Goal: Task Accomplishment & Management: Use online tool/utility

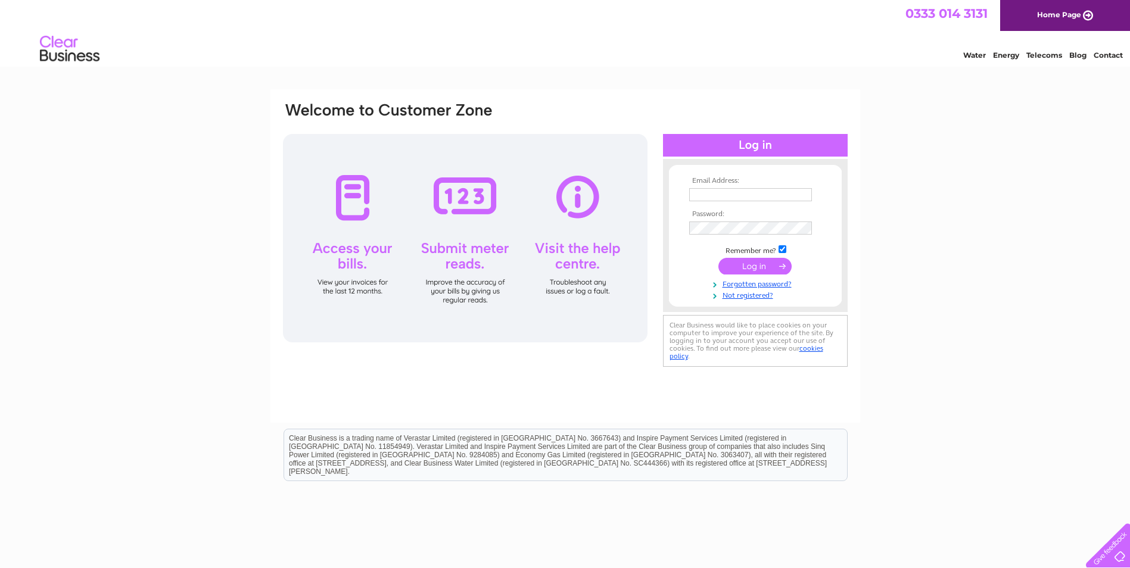
type input "corbett1@xln.co.uk"
click at [754, 264] on input "submit" at bounding box center [754, 266] width 73 height 17
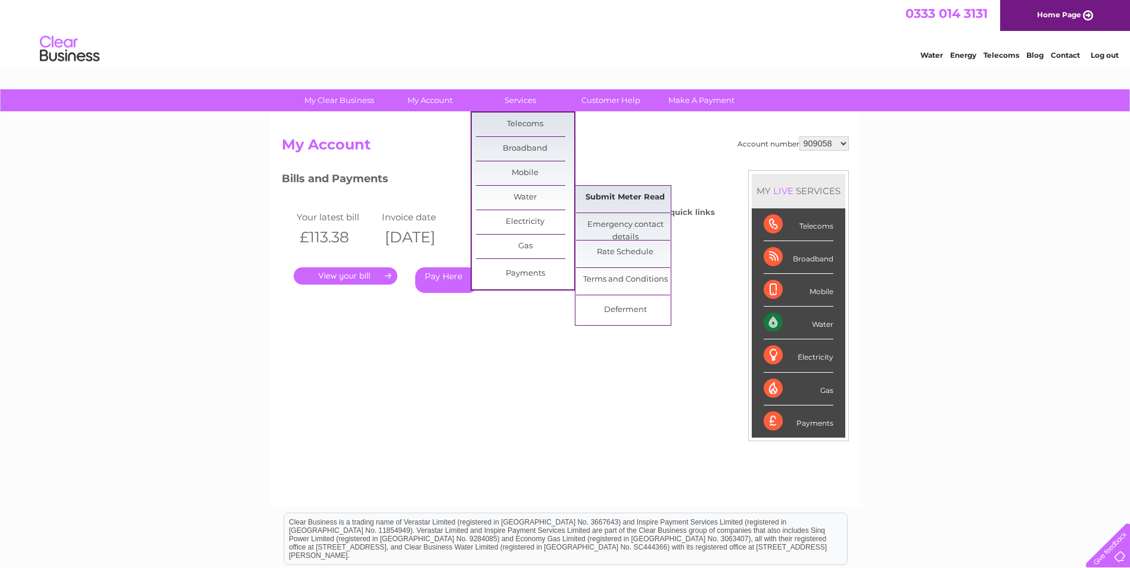
click at [599, 198] on link "Submit Meter Read" at bounding box center [625, 198] width 98 height 24
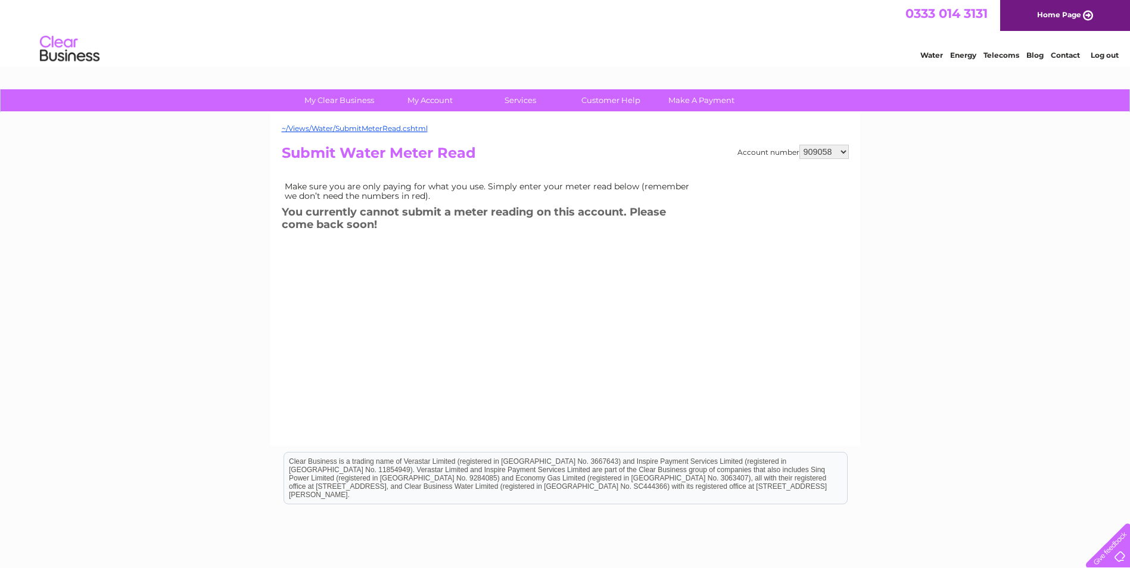
click at [845, 153] on select "909058 1084269" at bounding box center [823, 152] width 49 height 14
select select "1084269"
click at [799, 145] on select "909058 1084269" at bounding box center [823, 152] width 49 height 14
click at [846, 154] on select "909058 1084269" at bounding box center [823, 152] width 49 height 14
select select "909058"
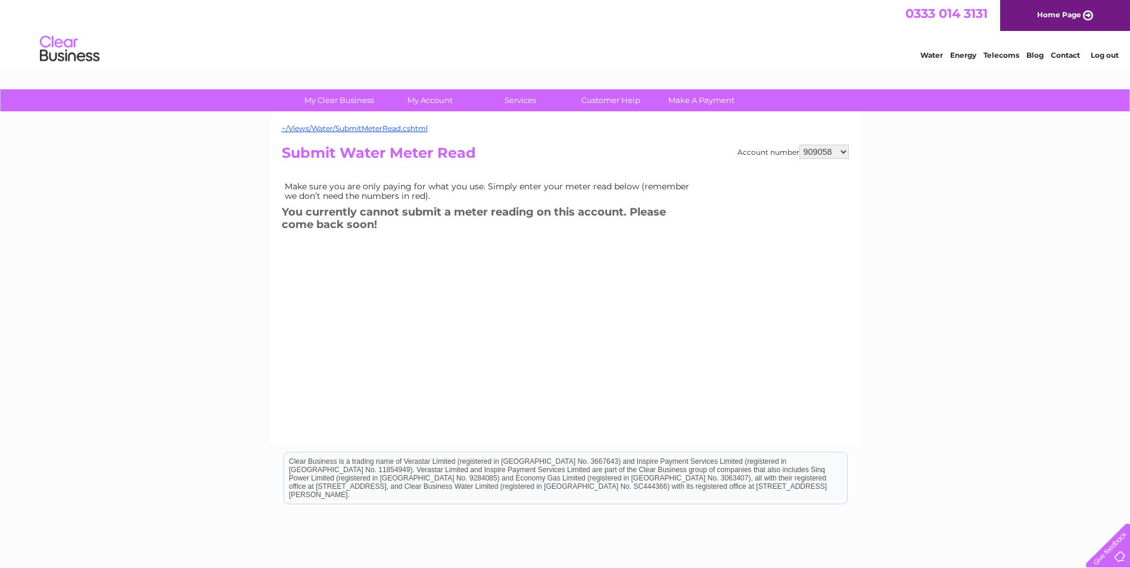
click at [799, 145] on select "909058 1084269" at bounding box center [823, 152] width 49 height 14
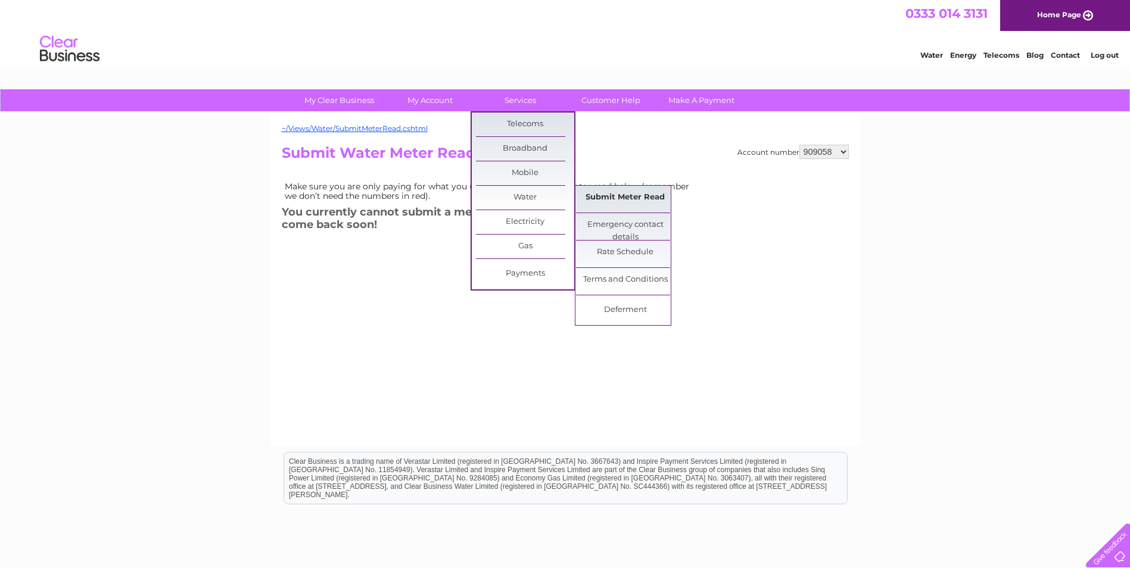
click at [621, 195] on link "Submit Meter Read" at bounding box center [625, 198] width 98 height 24
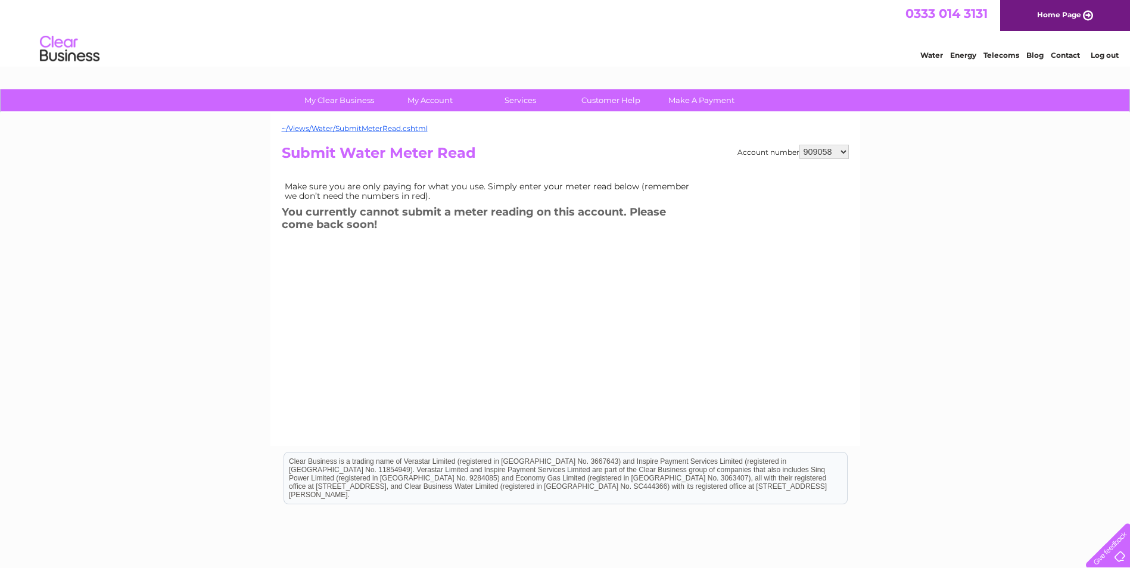
click at [1102, 54] on link "Log out" at bounding box center [1105, 55] width 28 height 9
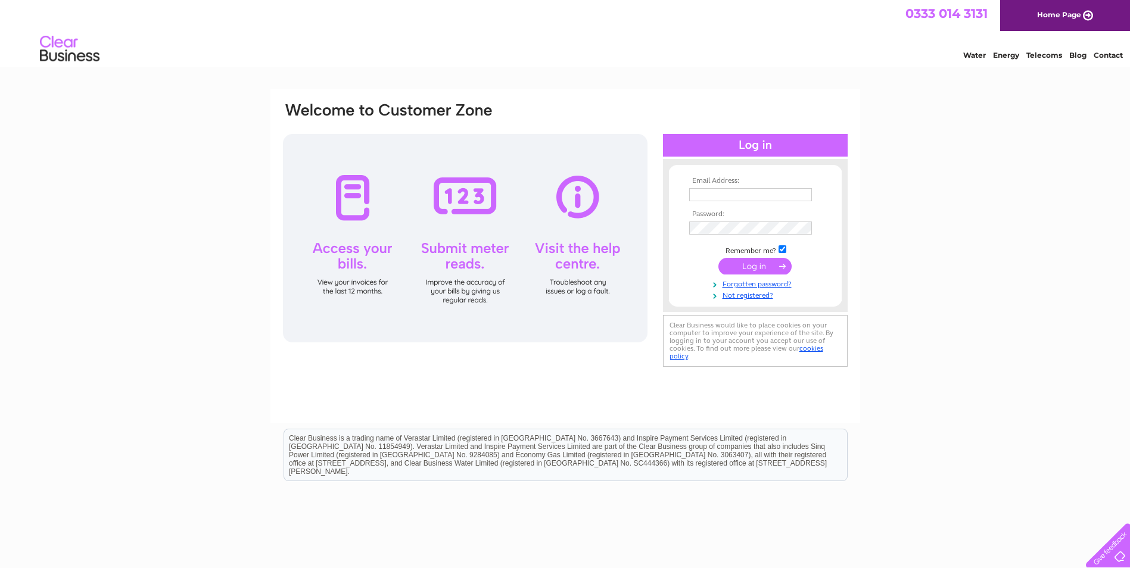
type input "[EMAIL_ADDRESS][DOMAIN_NAME]"
click at [742, 269] on input "submit" at bounding box center [754, 266] width 73 height 17
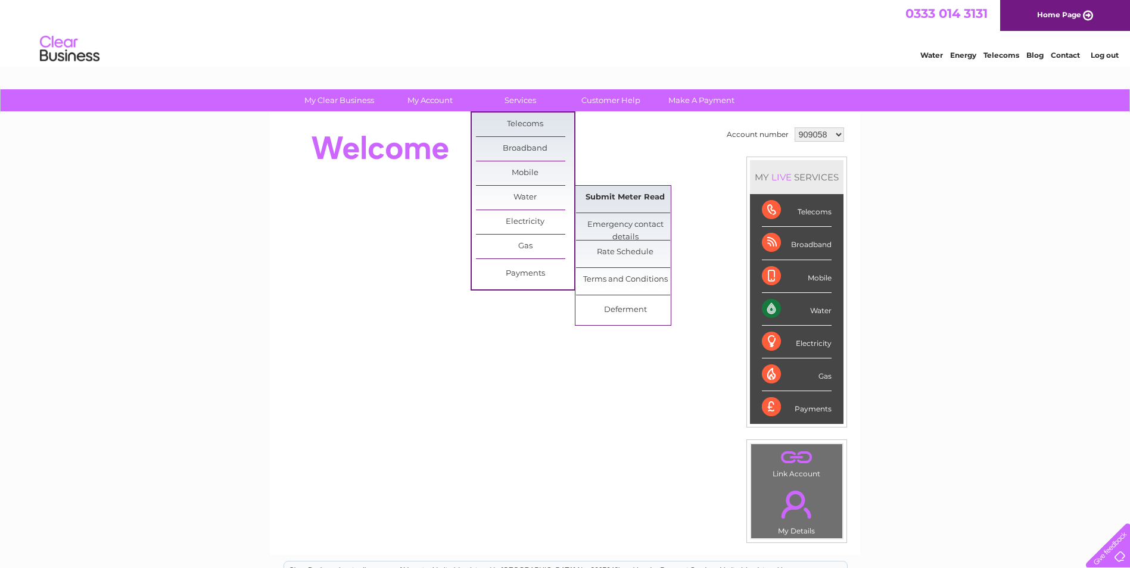
click at [614, 193] on link "Submit Meter Read" at bounding box center [625, 198] width 98 height 24
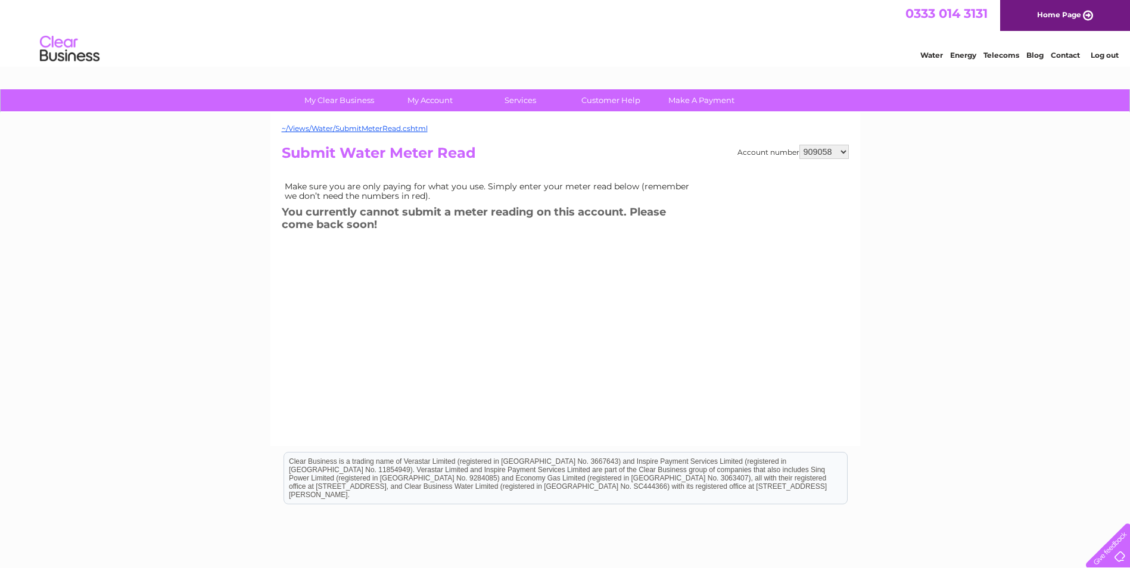
click at [1102, 58] on link "Log out" at bounding box center [1105, 55] width 28 height 9
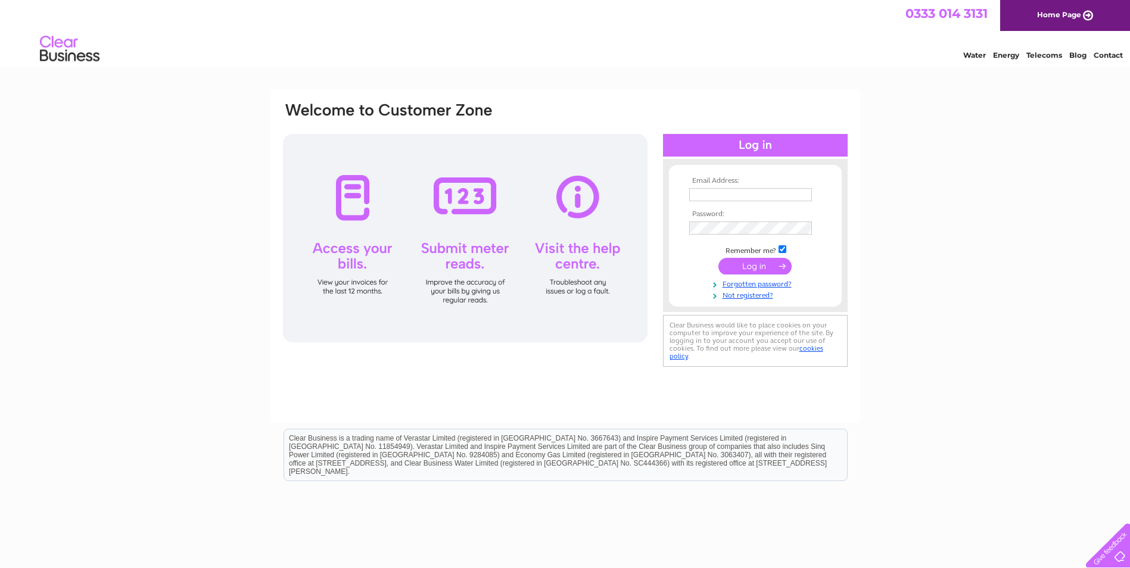
type input "corbett1@xln.co.uk"
click at [745, 267] on input "submit" at bounding box center [754, 266] width 73 height 17
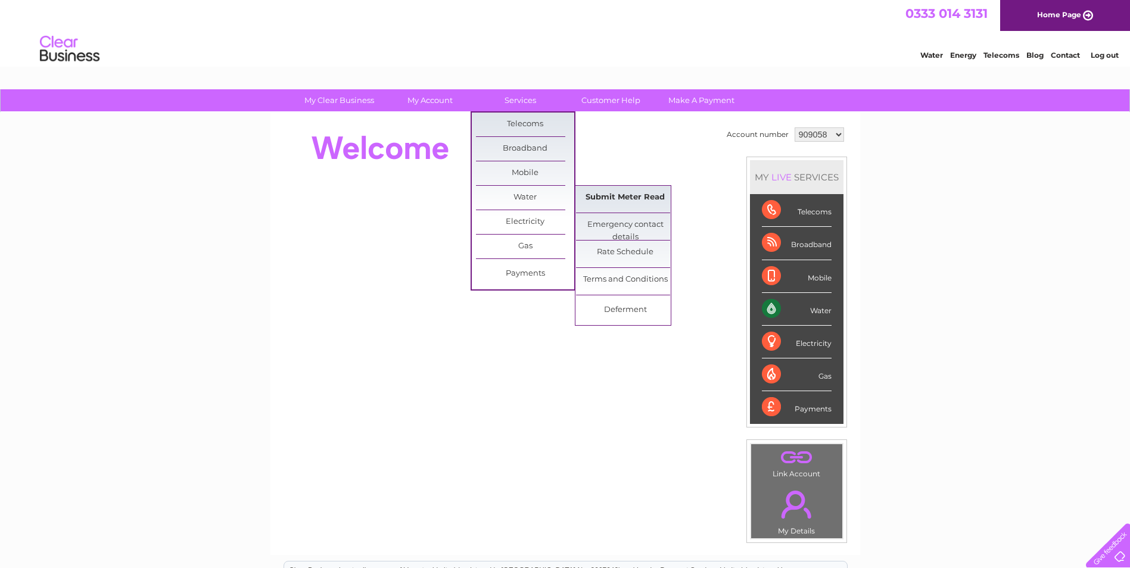
click at [600, 200] on link "Submit Meter Read" at bounding box center [625, 198] width 98 height 24
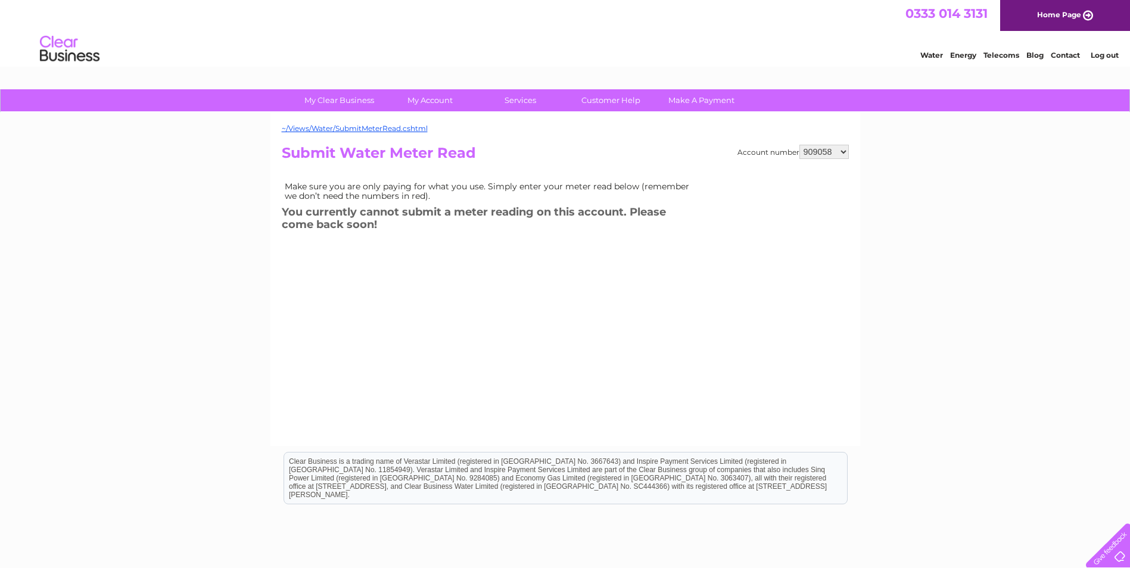
click at [1105, 56] on link "Log out" at bounding box center [1105, 55] width 28 height 9
